Goal: Communication & Community: Answer question/provide support

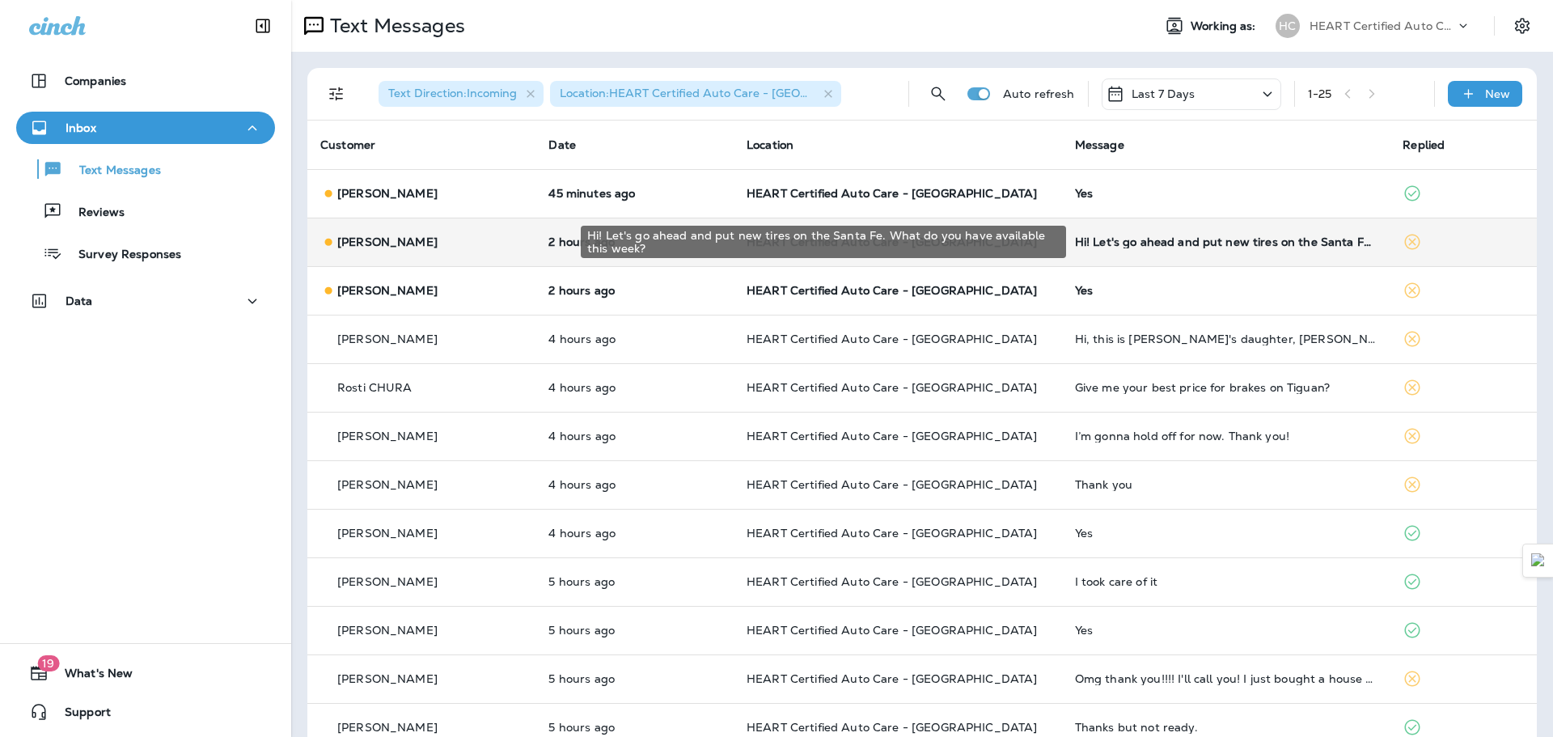
click at [1237, 245] on div "Hi! Let's go ahead and put new tires on the Santa Fe. What do you have availabl…" at bounding box center [1226, 241] width 303 height 13
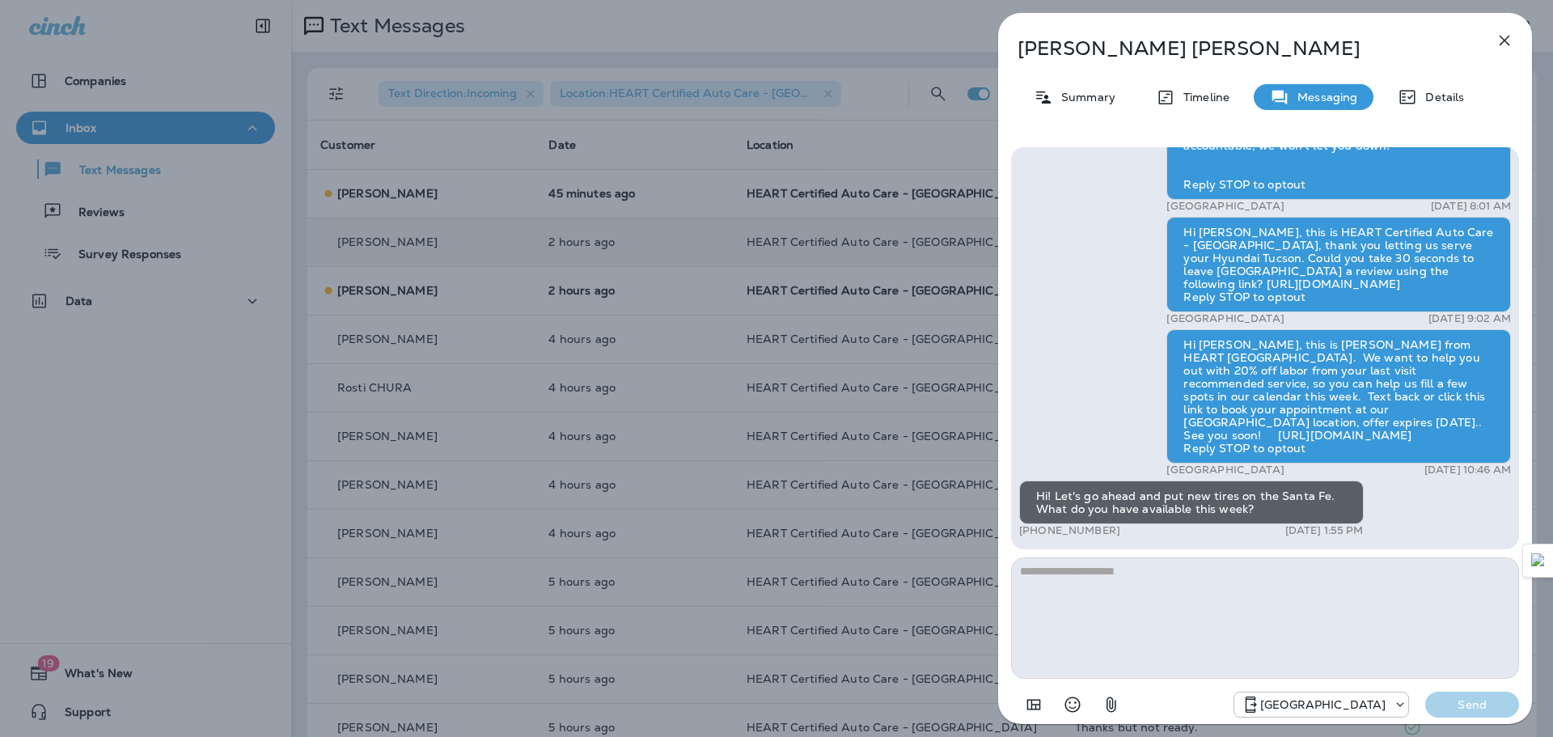
click at [1188, 570] on textarea at bounding box center [1265, 617] width 508 height 121
type textarea "**********"
click at [1459, 705] on p "Send" at bounding box center [1472, 704] width 68 height 15
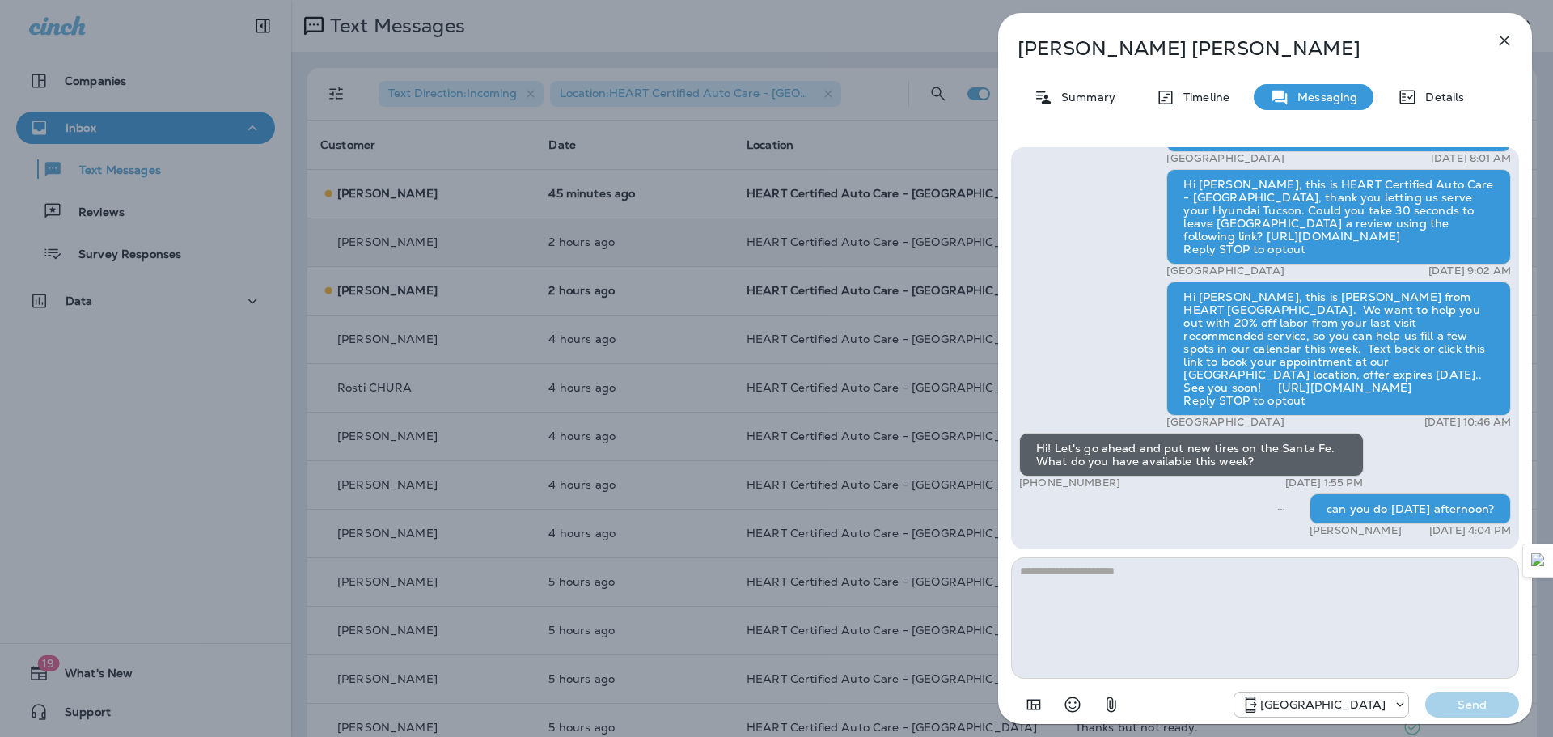
click at [1506, 42] on icon "button" at bounding box center [1505, 41] width 11 height 11
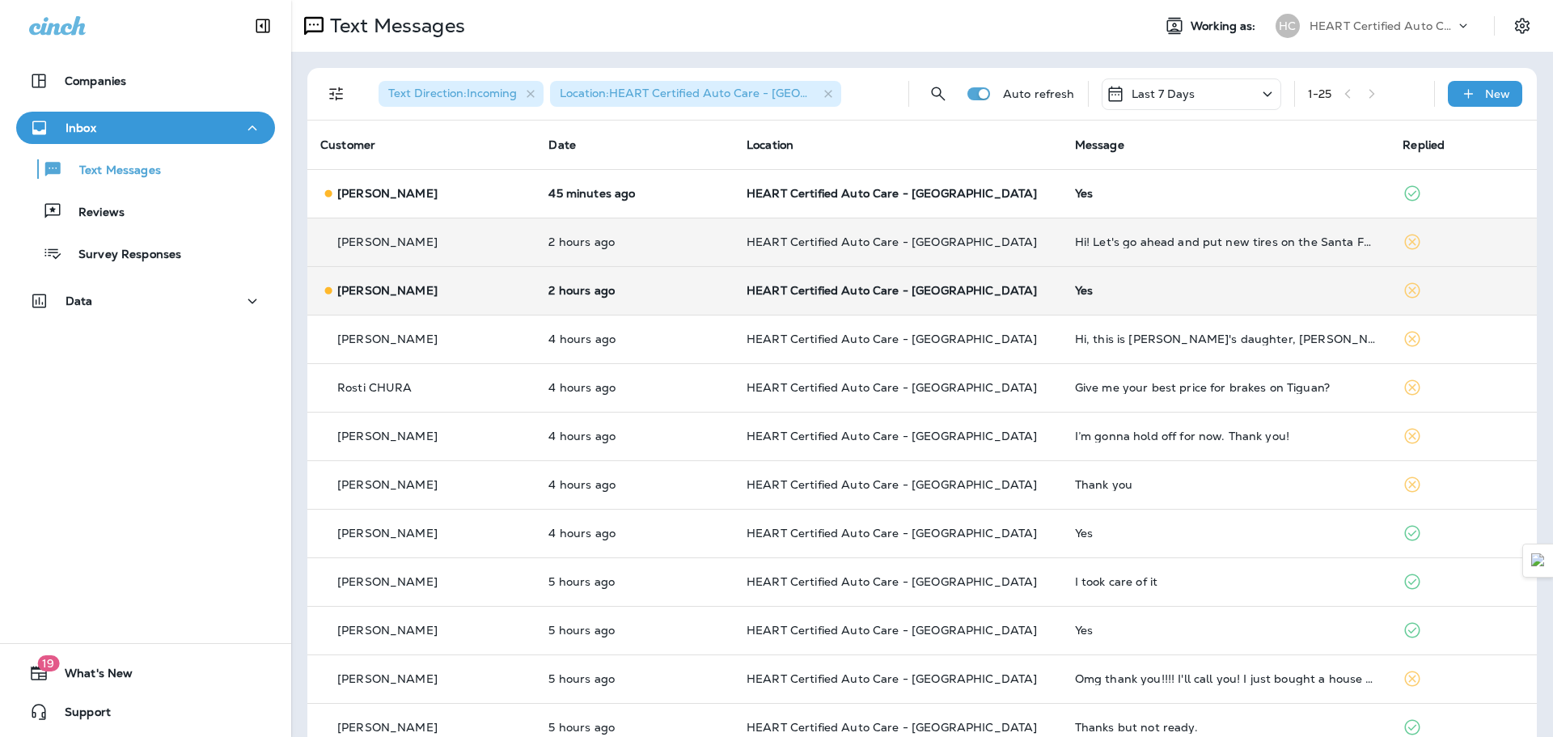
click at [1092, 299] on td "Yes" at bounding box center [1226, 290] width 328 height 49
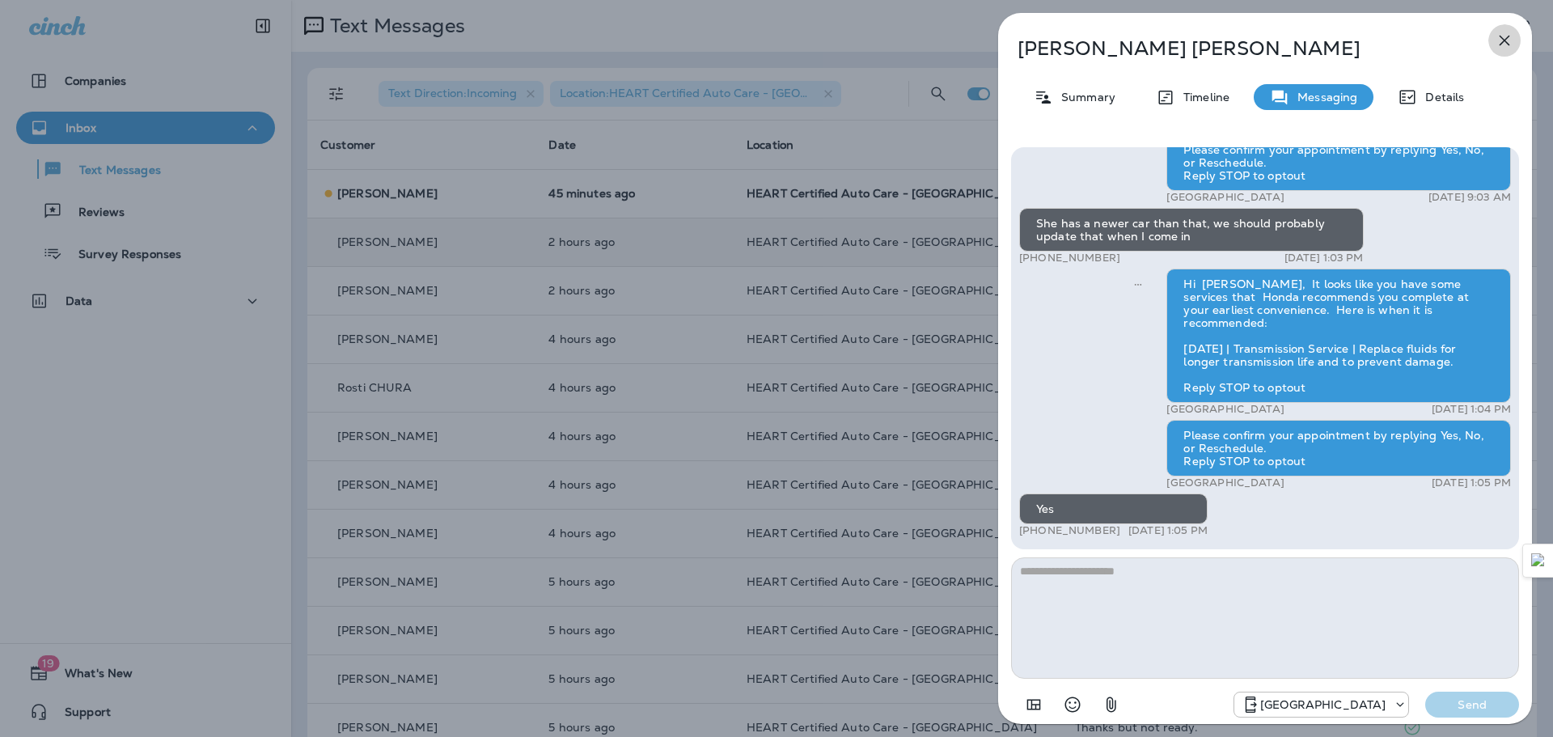
click at [1504, 45] on icon "button" at bounding box center [1504, 40] width 19 height 19
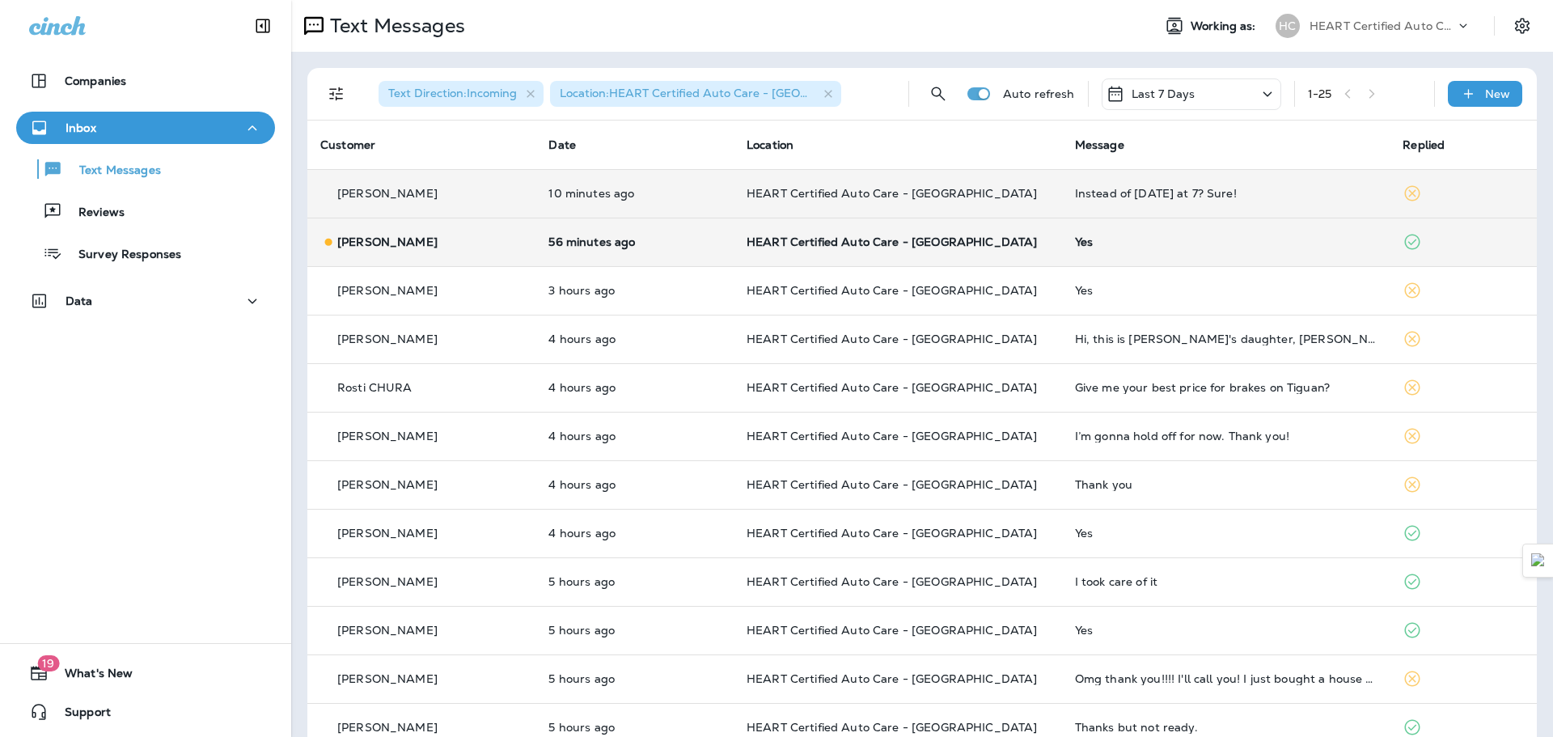
click at [1073, 204] on td "Instead of [DATE] at 7? Sure!" at bounding box center [1226, 193] width 328 height 49
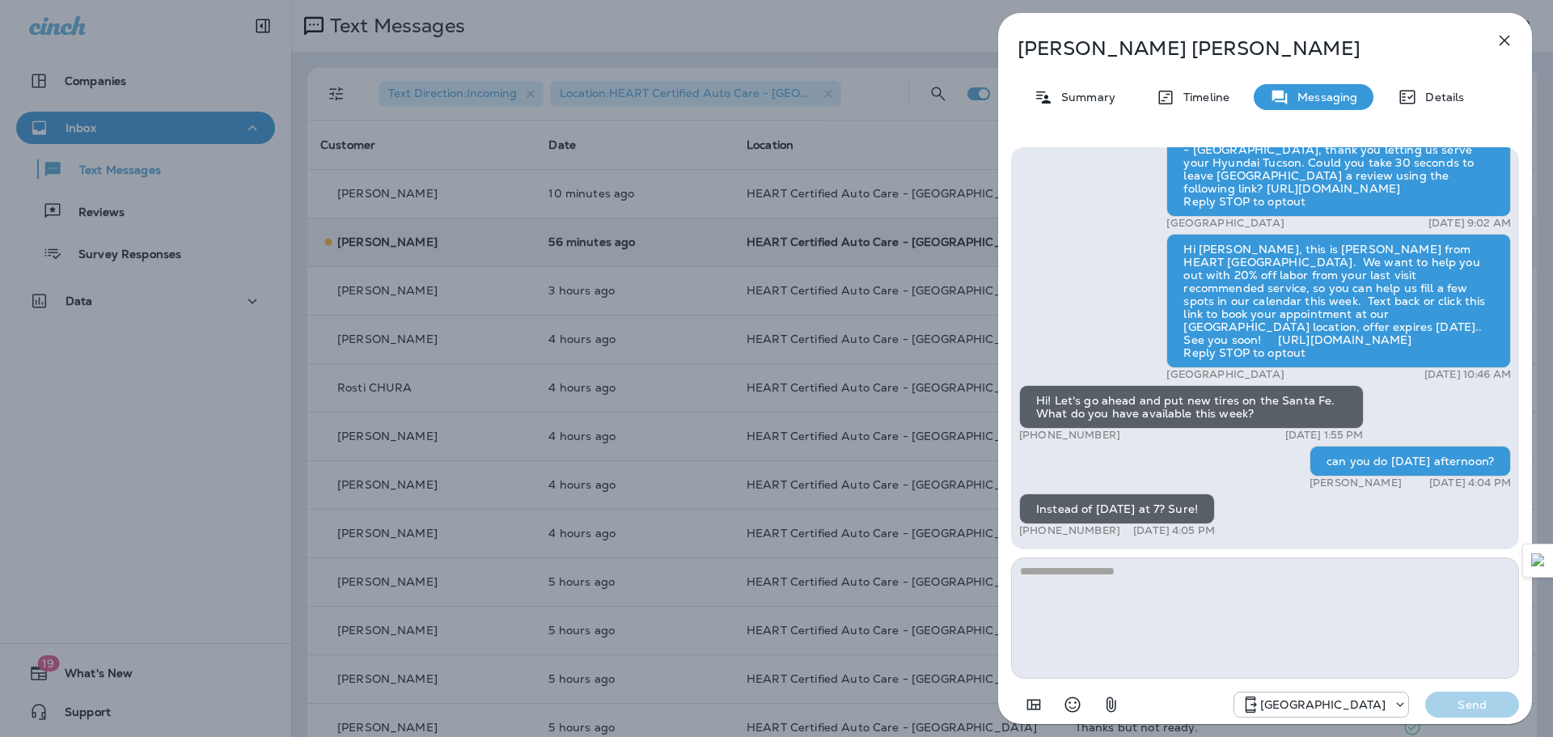
drag, startPoint x: 1326, startPoint y: 453, endPoint x: 1497, endPoint y: 455, distance: 170.7
click at [1497, 455] on div "can you do [DATE] afternoon?" at bounding box center [1410, 461] width 201 height 31
drag, startPoint x: 1445, startPoint y: 458, endPoint x: 1290, endPoint y: 452, distance: 155.4
click at [1310, 452] on div "can you do [DATE] afternoon?" at bounding box center [1410, 461] width 201 height 31
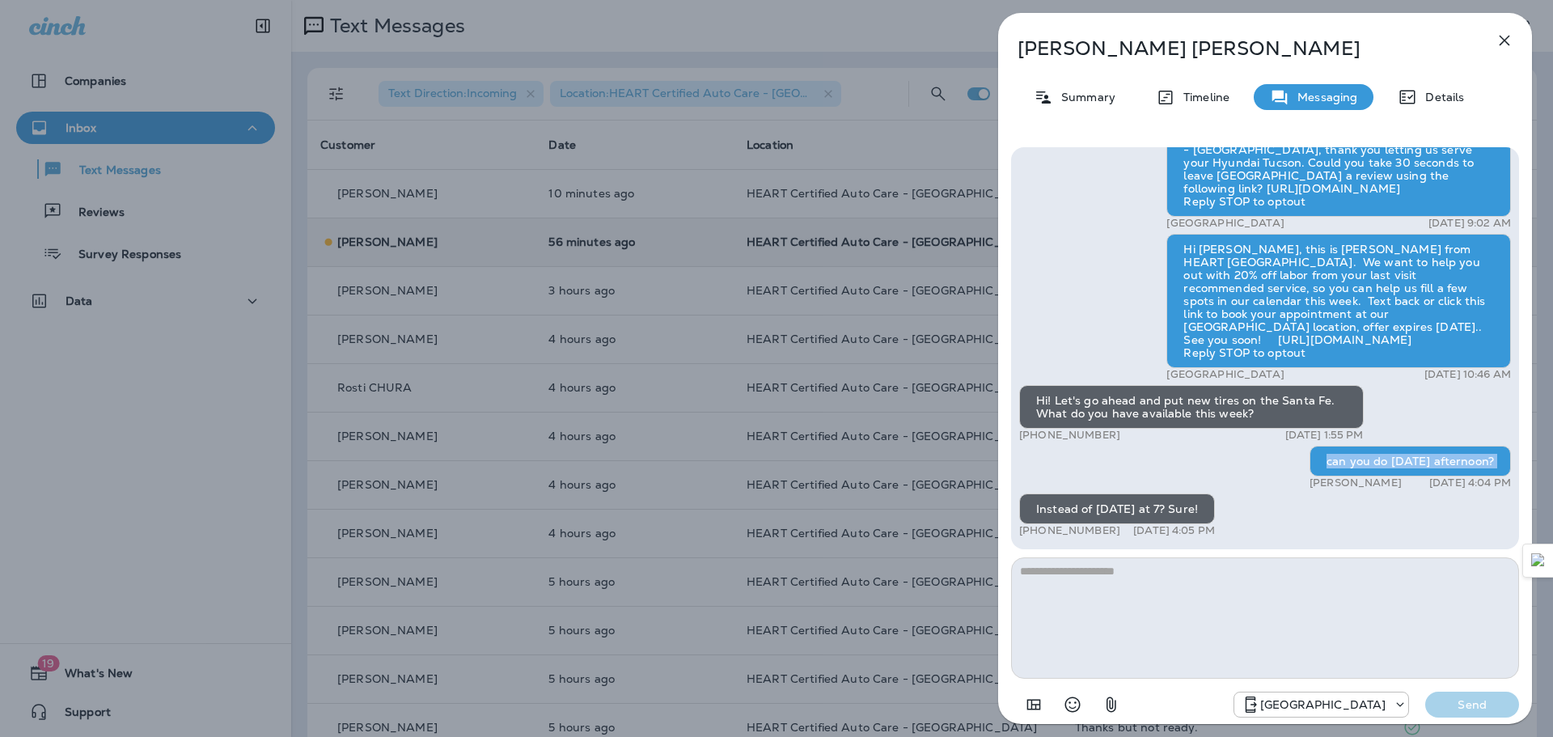
click at [1310, 452] on div "can you do [DATE] afternoon?" at bounding box center [1410, 461] width 201 height 31
click at [1091, 565] on textarea at bounding box center [1265, 617] width 508 height 121
click at [1517, 43] on button "button" at bounding box center [1505, 40] width 32 height 32
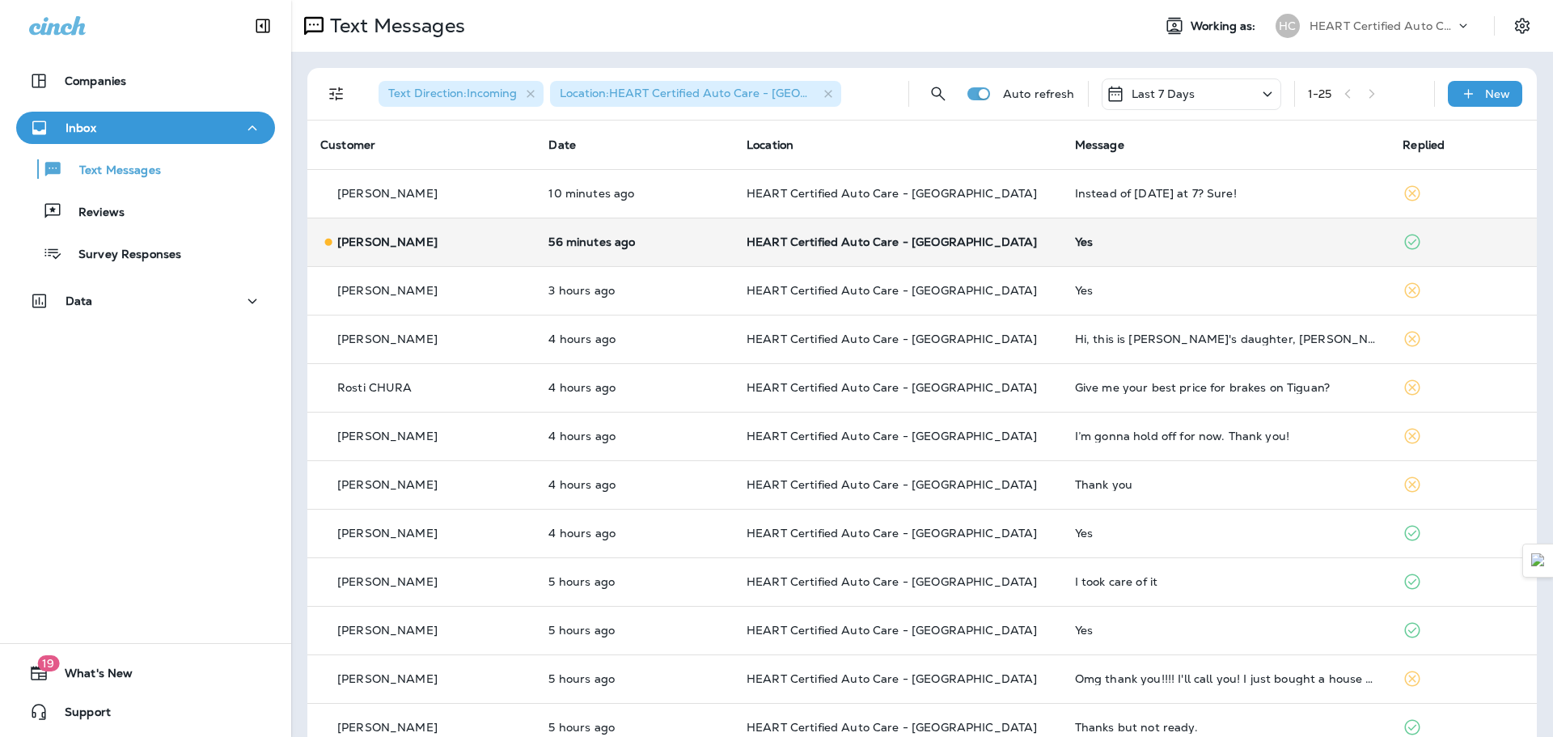
click at [1068, 235] on td "Yes" at bounding box center [1226, 242] width 328 height 49
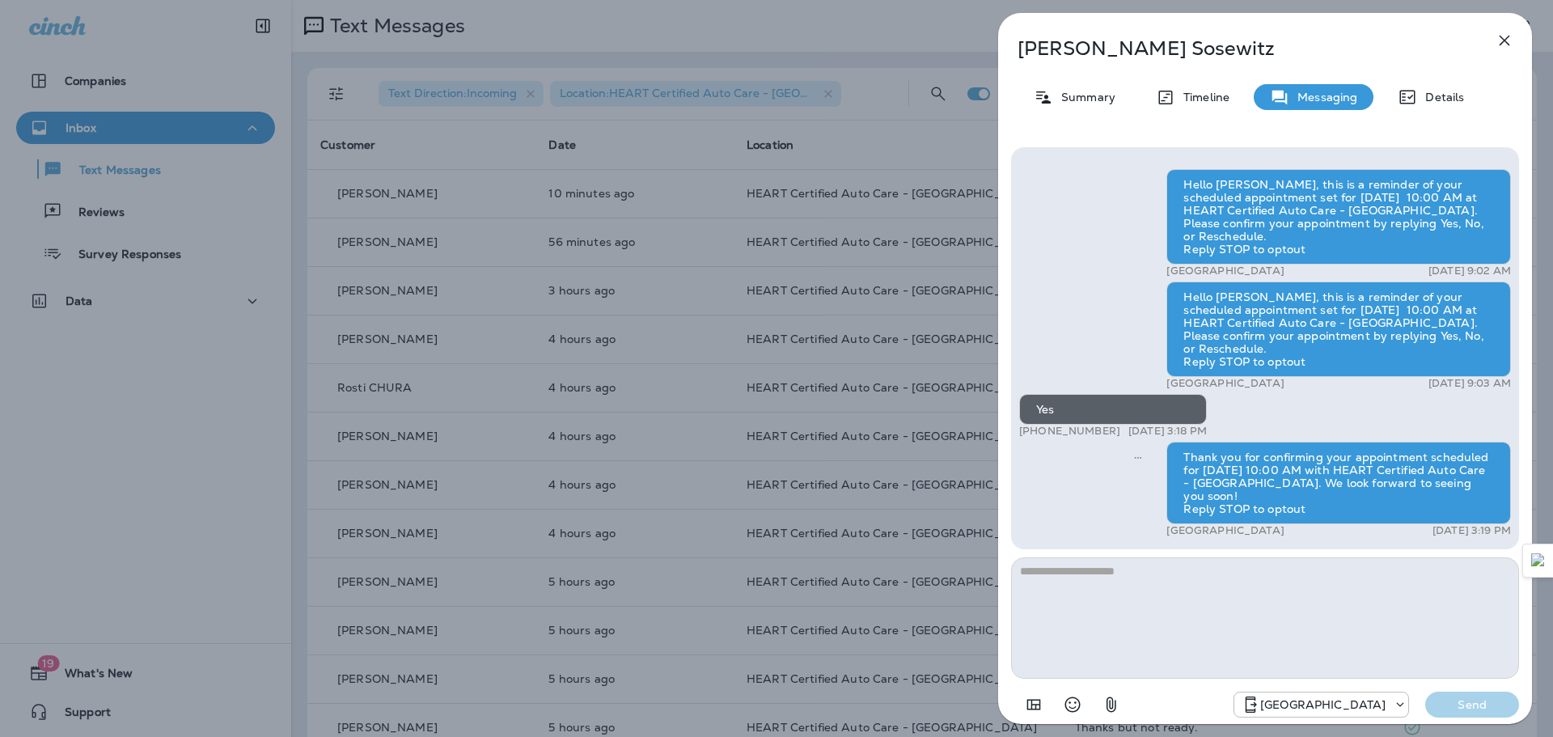
click at [1506, 43] on icon "button" at bounding box center [1504, 40] width 19 height 19
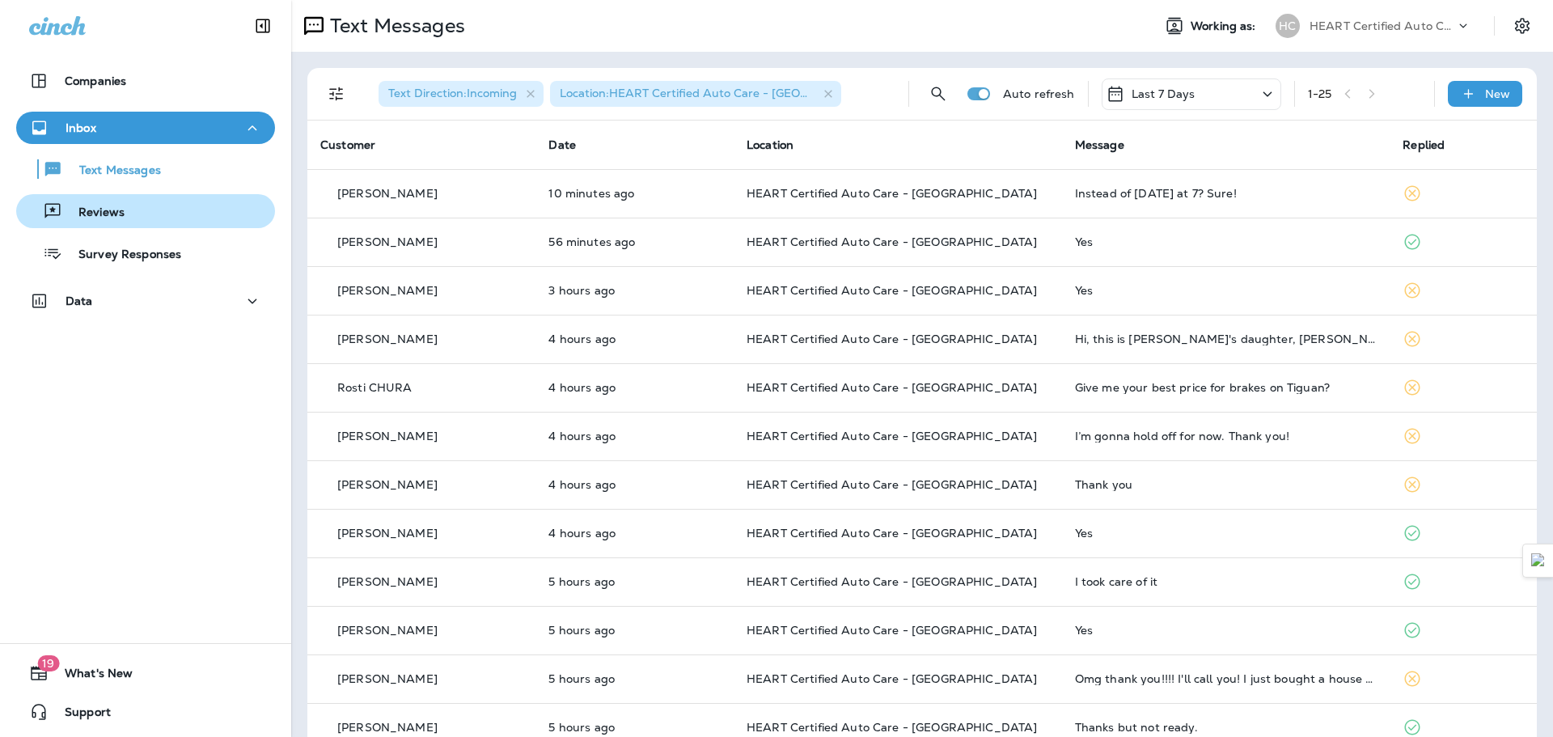
click at [129, 201] on div "Reviews" at bounding box center [146, 211] width 246 height 24
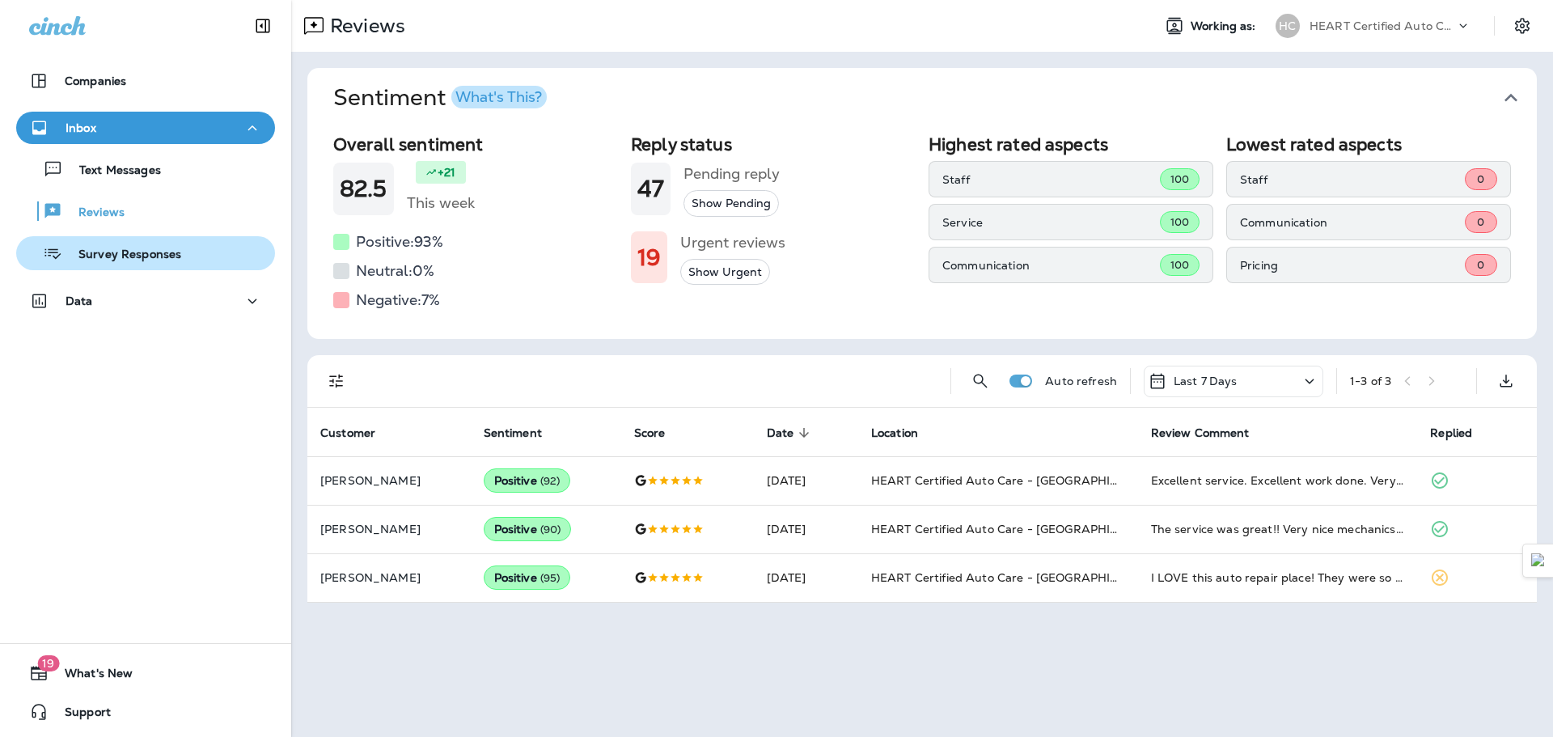
click at [110, 244] on div "Survey Responses" at bounding box center [102, 253] width 159 height 24
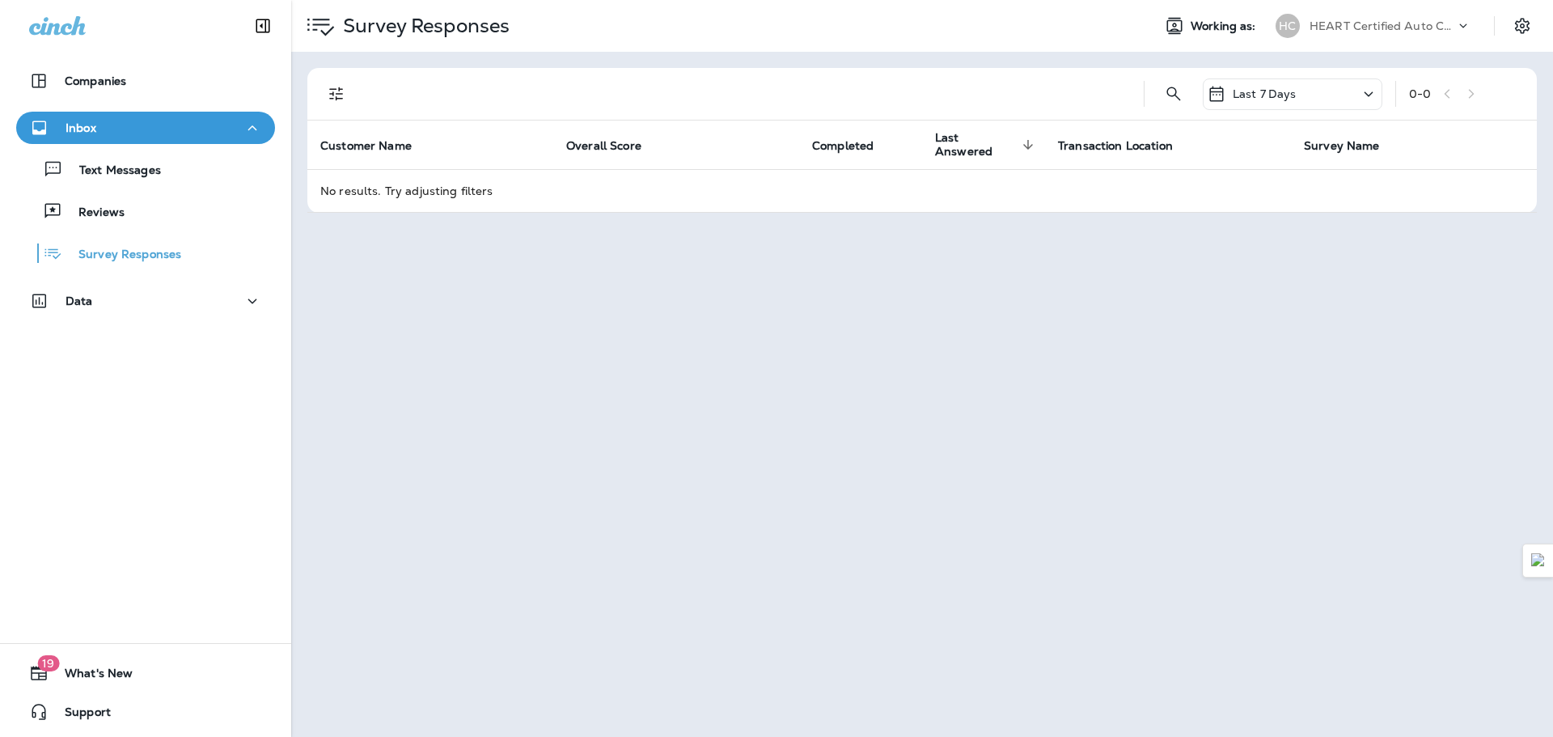
click at [118, 235] on div "Text Messages Reviews Survey Responses" at bounding box center [145, 207] width 259 height 126
click at [123, 223] on button "Reviews" at bounding box center [145, 211] width 259 height 34
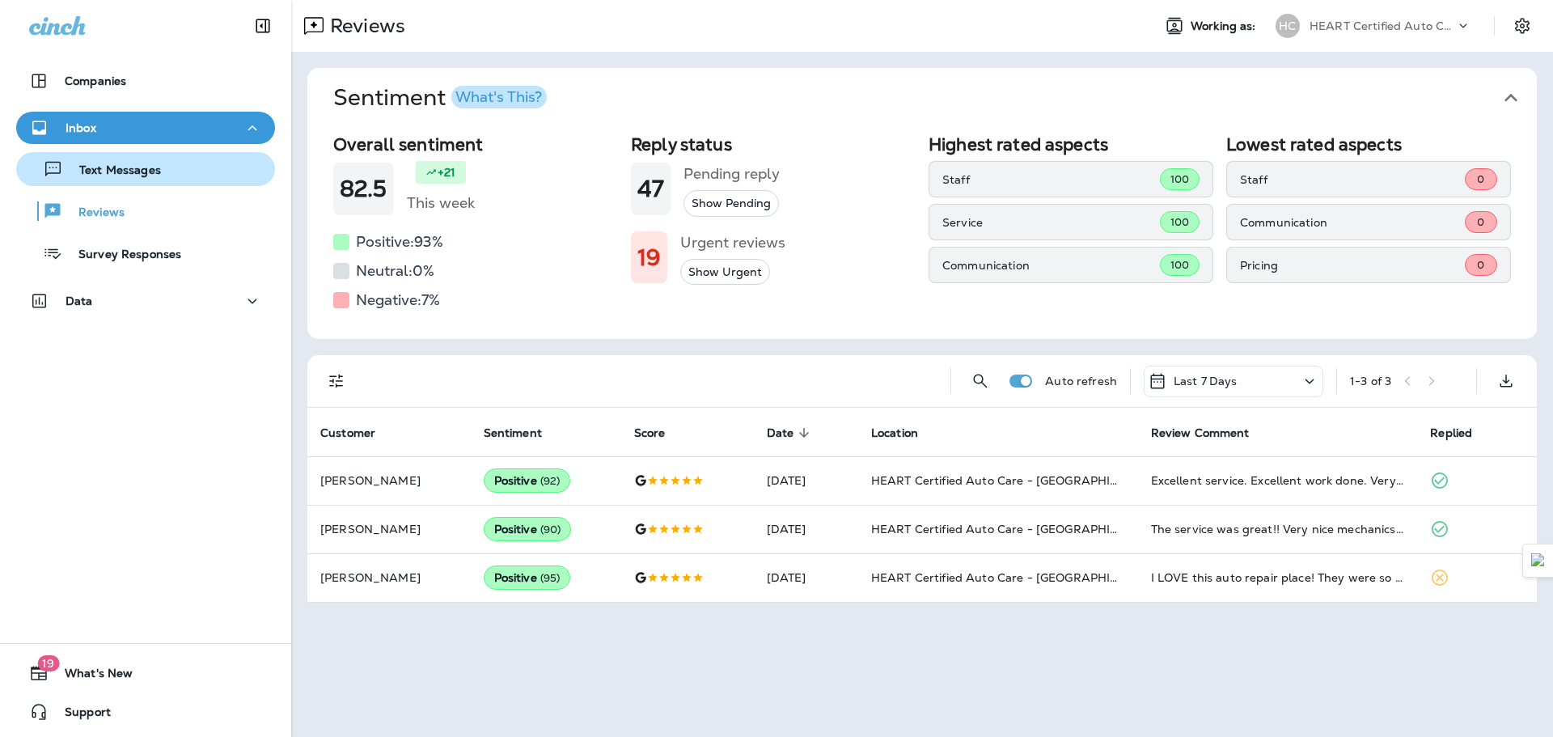
click at [208, 168] on div "Text Messages" at bounding box center [146, 169] width 246 height 24
